Goal: Task Accomplishment & Management: Complete application form

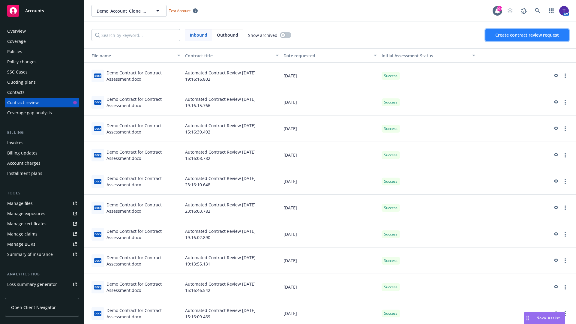
click at [528, 35] on span "Create contract review request" at bounding box center [527, 35] width 64 height 6
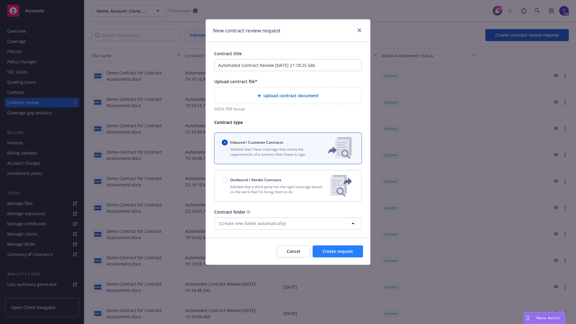
type input "Automated Contract Review [DATE] 21:18:25.546"
click at [288, 186] on p "Validate that a third party has the right coverage based on the work that I'm h…" at bounding box center [274, 189] width 104 height 10
radio input "false"
radio input "true"
click at [338, 254] on span "Create request" at bounding box center [338, 251] width 31 height 6
